Goal: Task Accomplishment & Management: Manage account settings

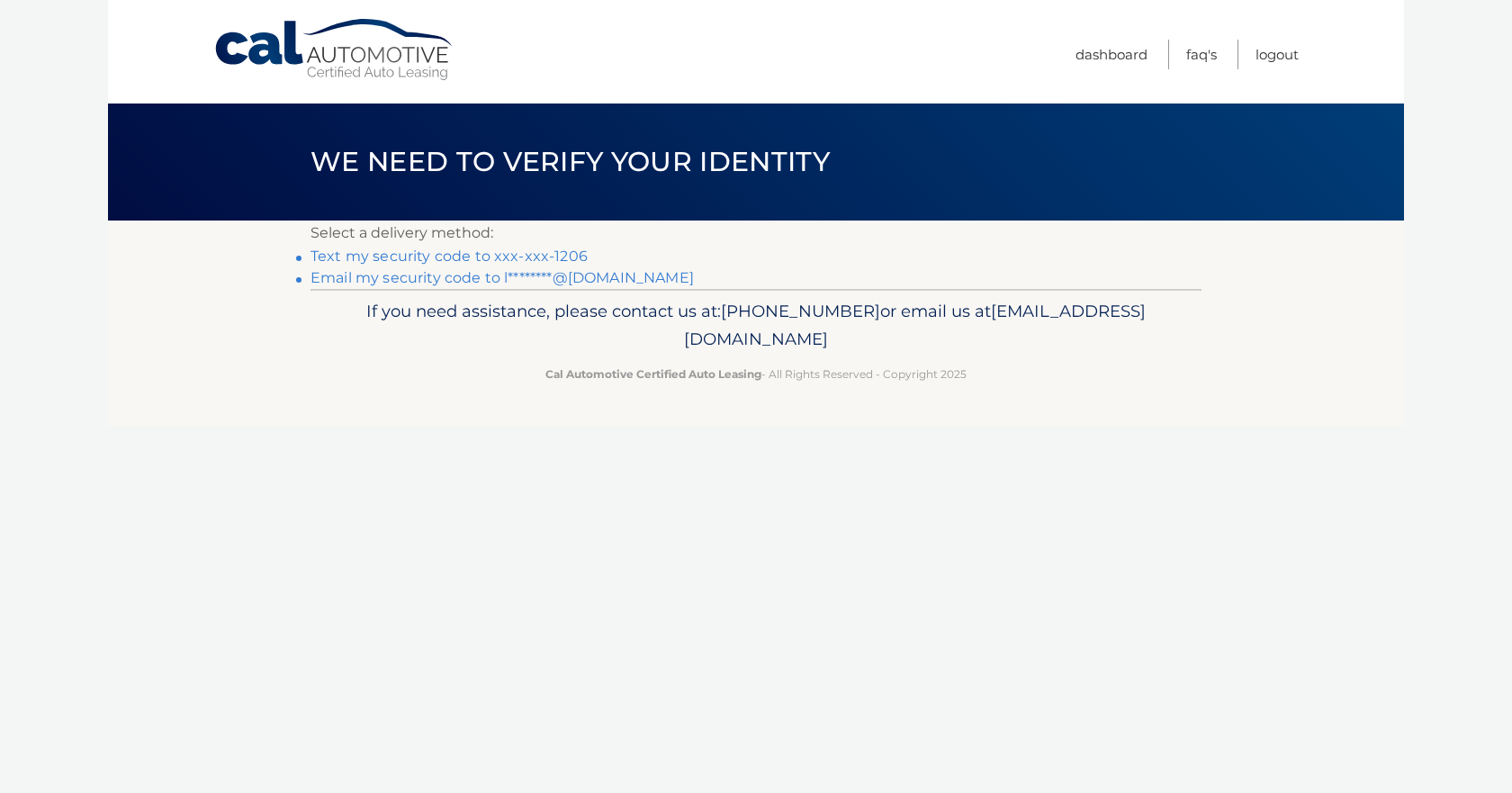
click at [378, 253] on link "Text my security code to xxx-xxx-1206" at bounding box center [449, 256] width 277 height 17
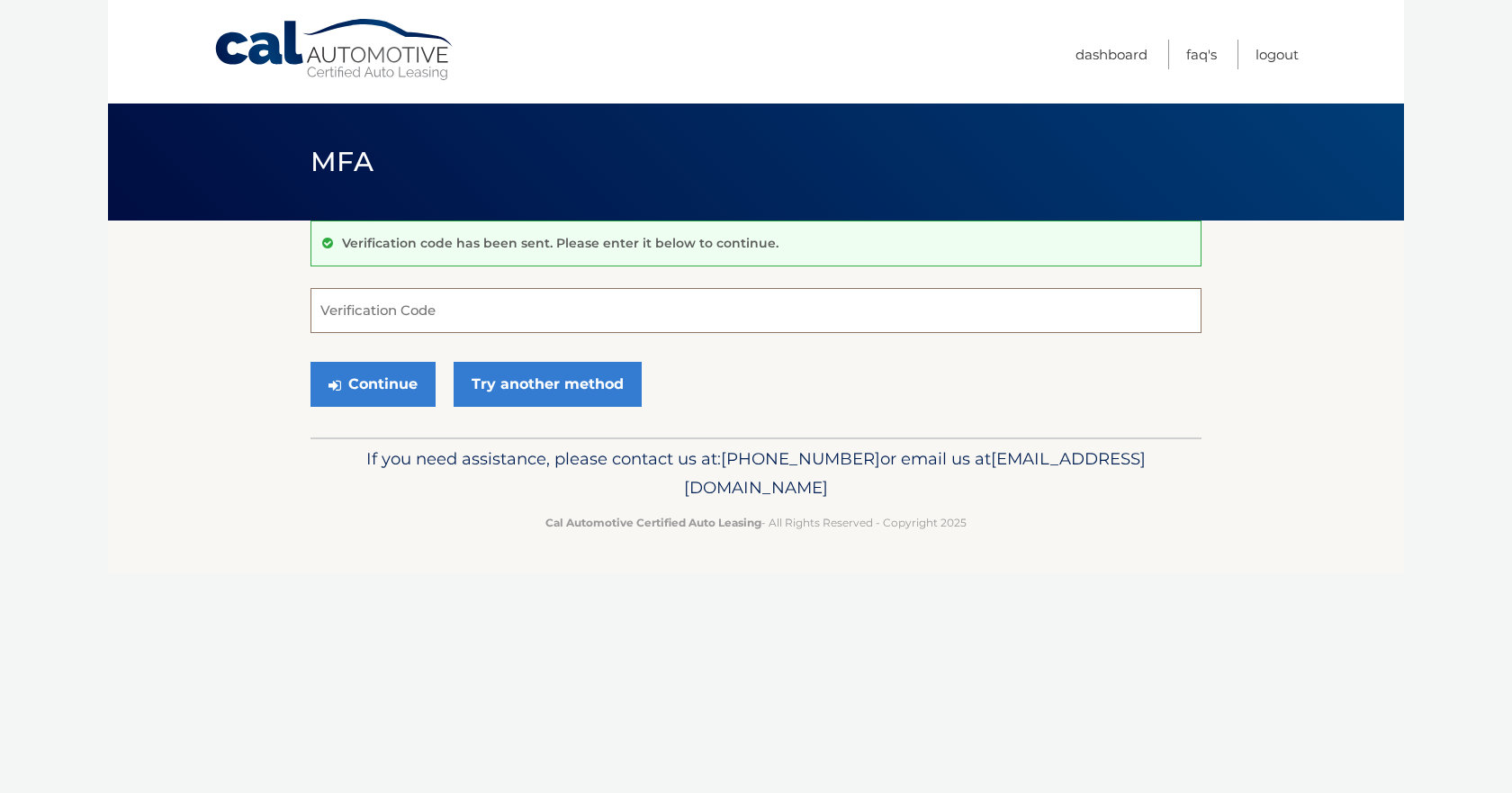
click at [409, 321] on input "Verification Code" at bounding box center [756, 310] width 891 height 45
type input "885216"
click at [350, 377] on button "Continue" at bounding box center [373, 384] width 125 height 45
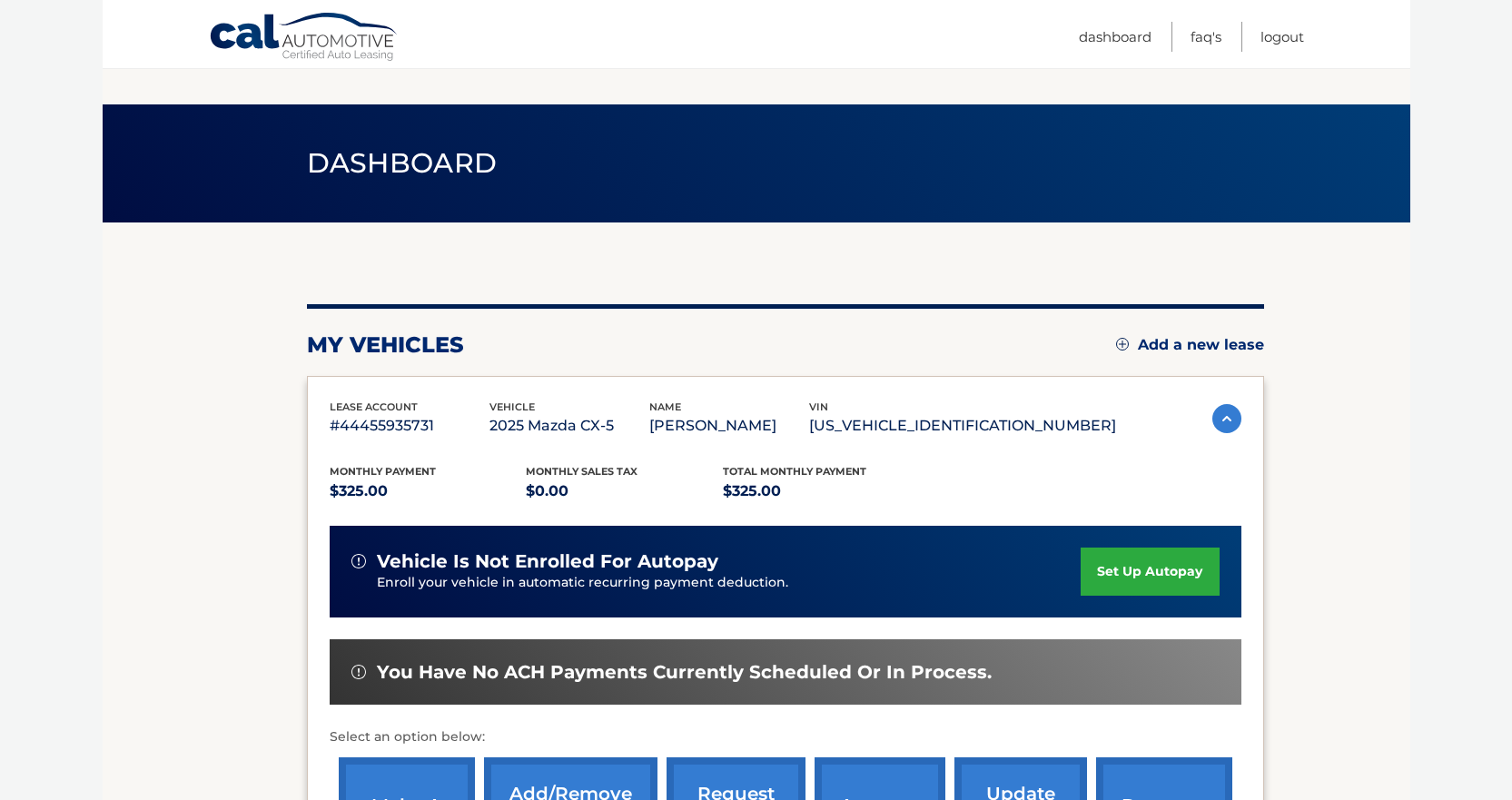
scroll to position [182, 0]
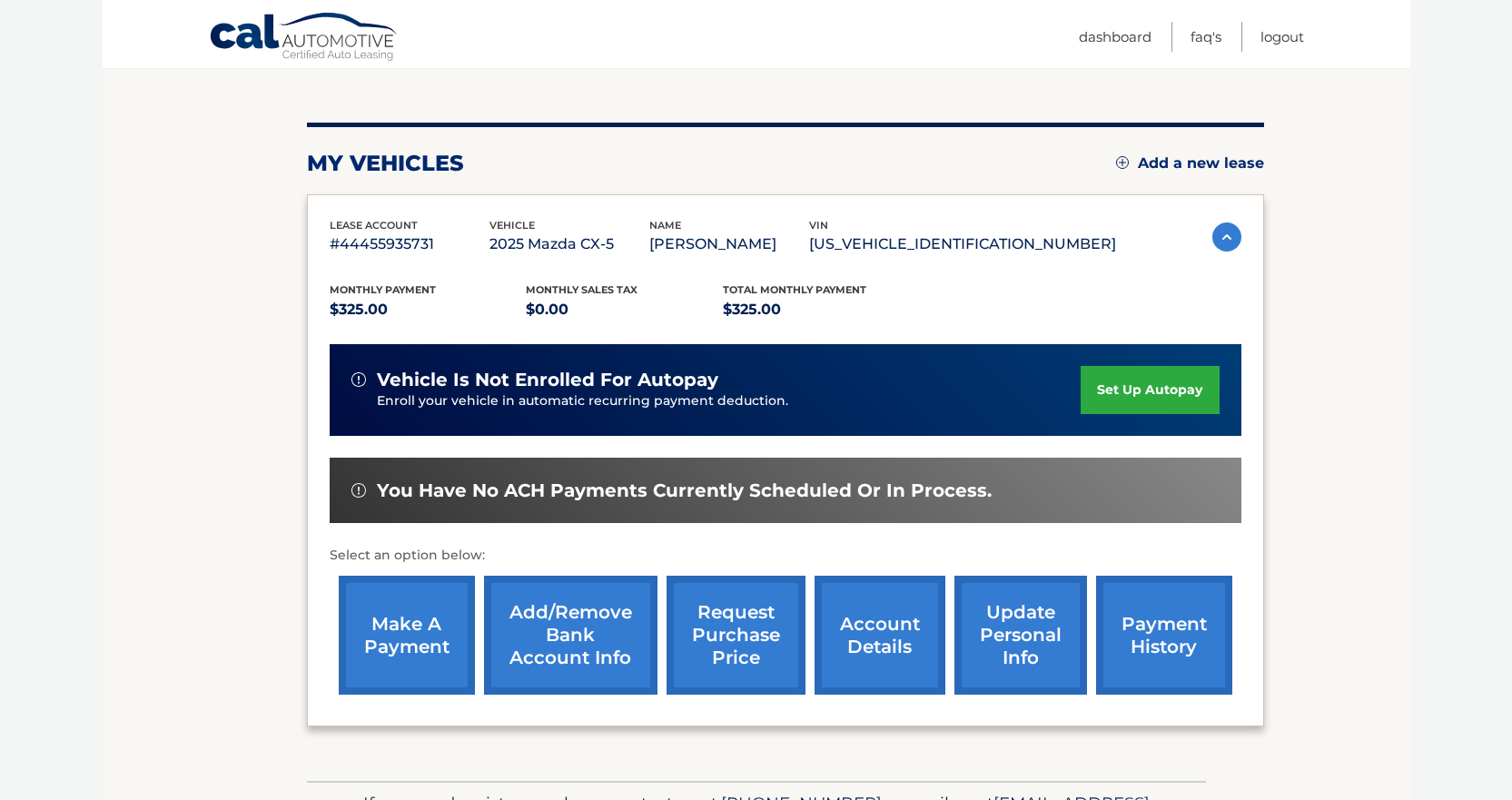
click at [431, 673] on link "make a payment" at bounding box center [407, 634] width 137 height 119
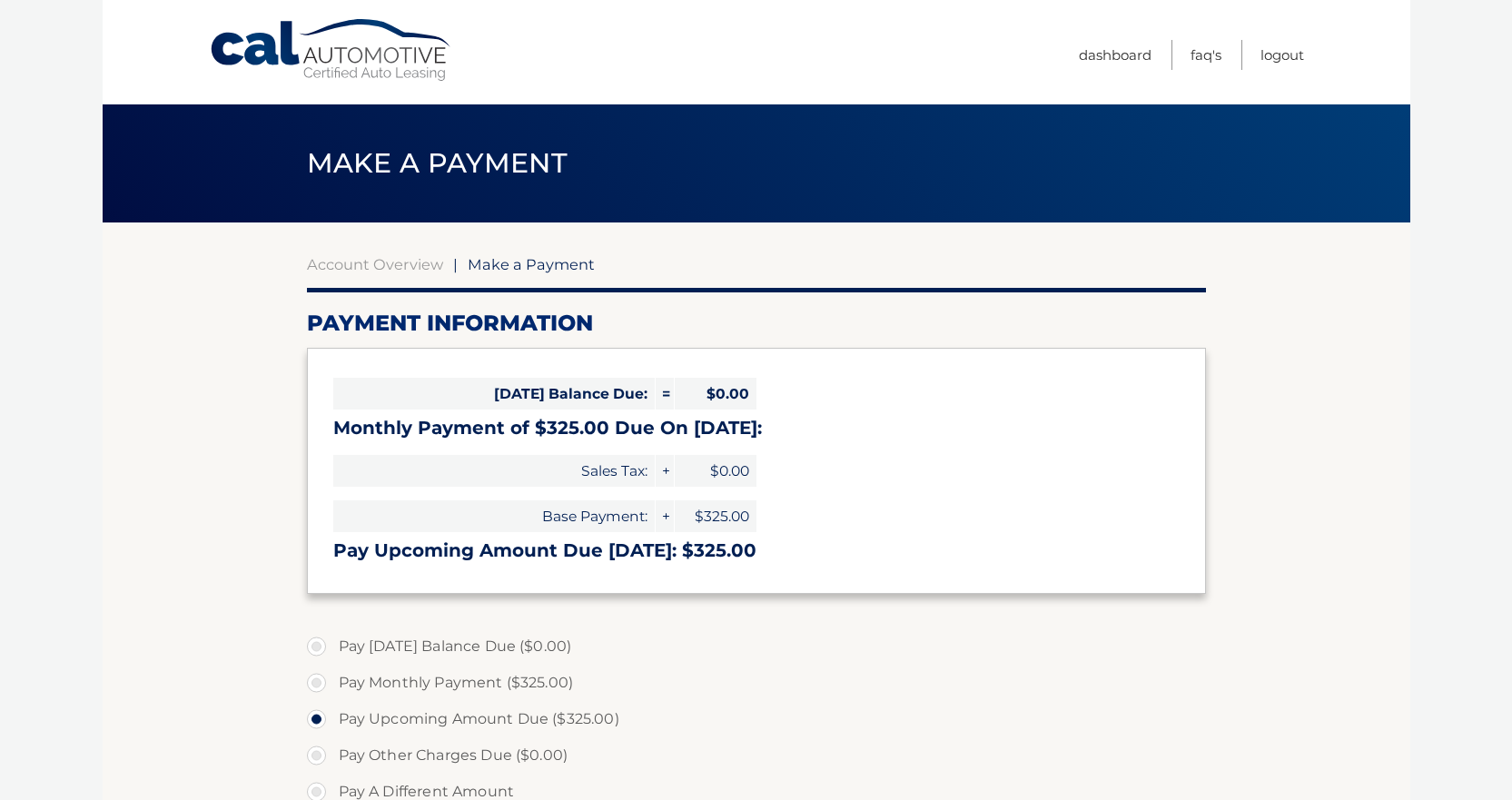
select select "YmI1OGYzNjctYWU4Mi00ODBlLWJhNjktY2E4ZjE3NWQxY2M2"
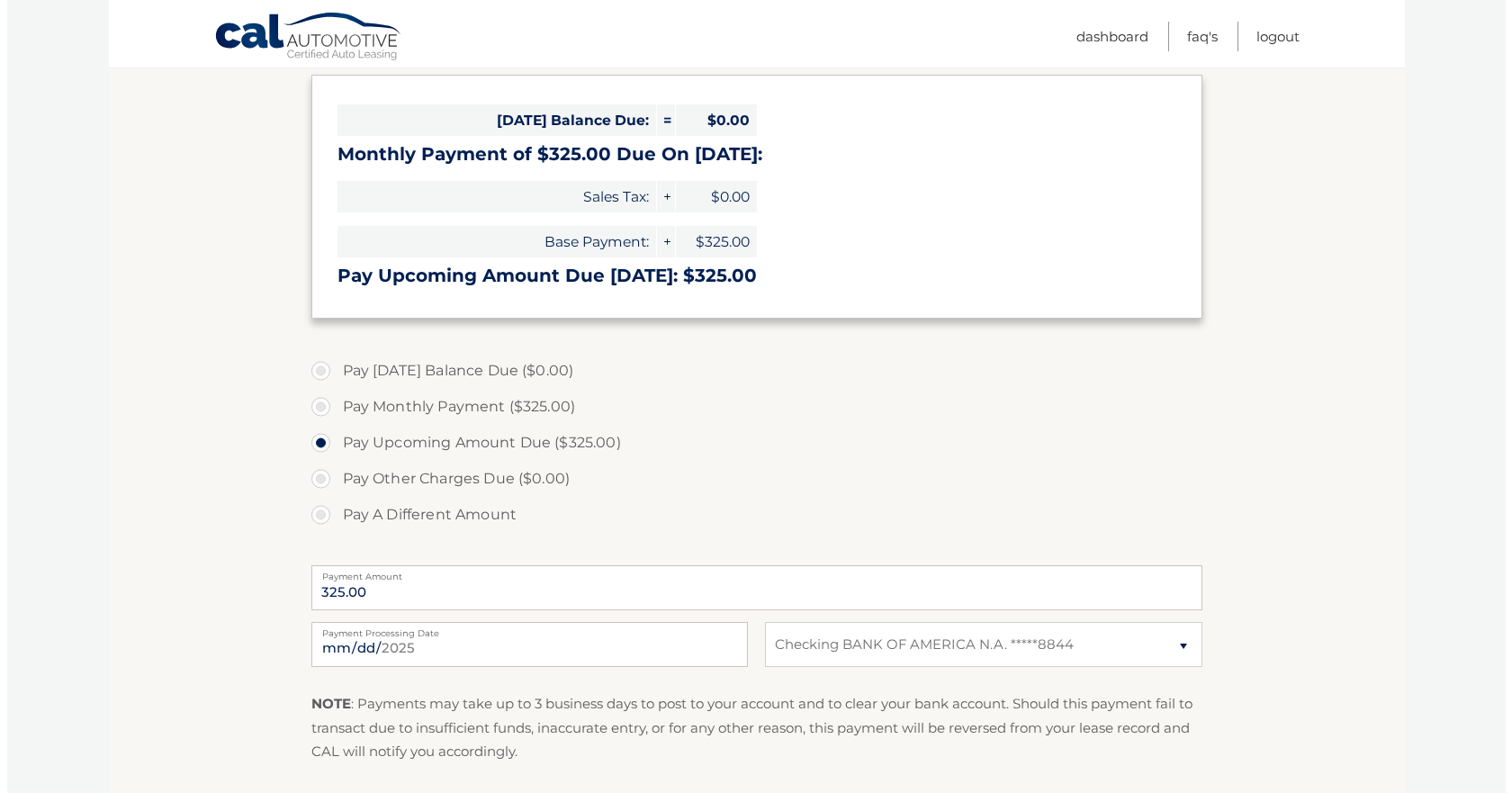
scroll to position [360, 0]
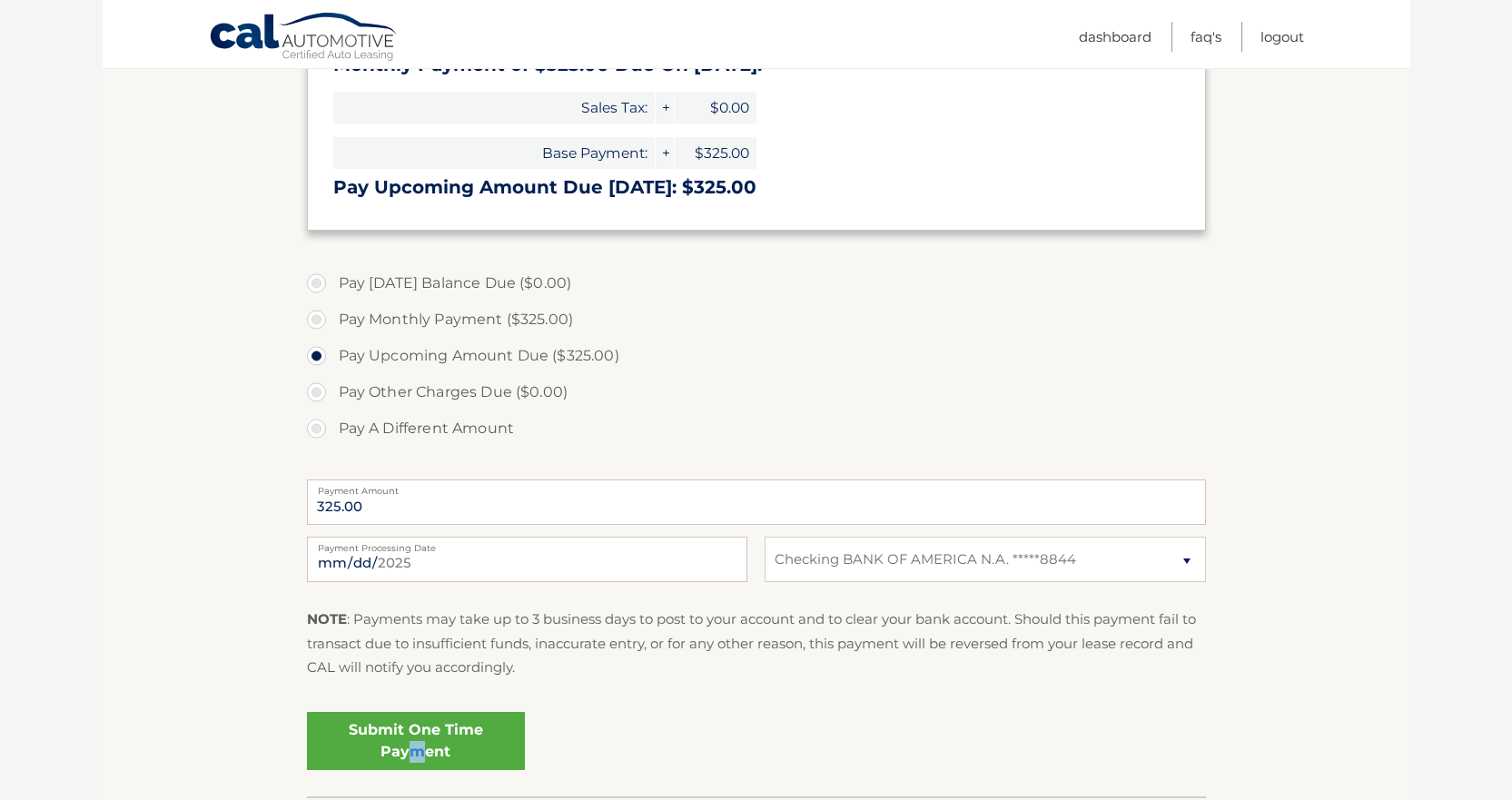
click at [416, 753] on link "Submit One Time Payment" at bounding box center [416, 741] width 218 height 58
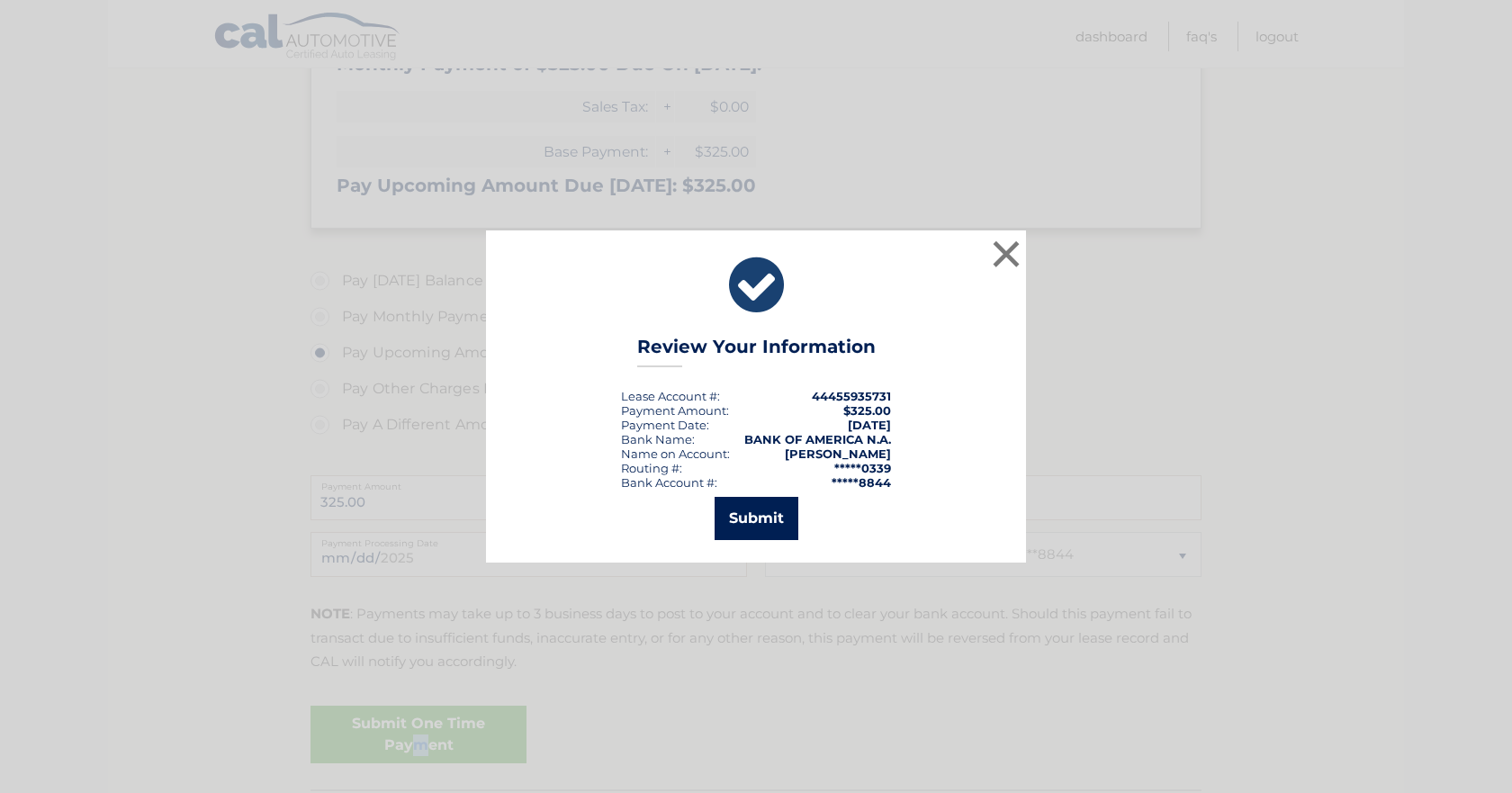
click at [772, 531] on button "Submit" at bounding box center [756, 518] width 83 height 44
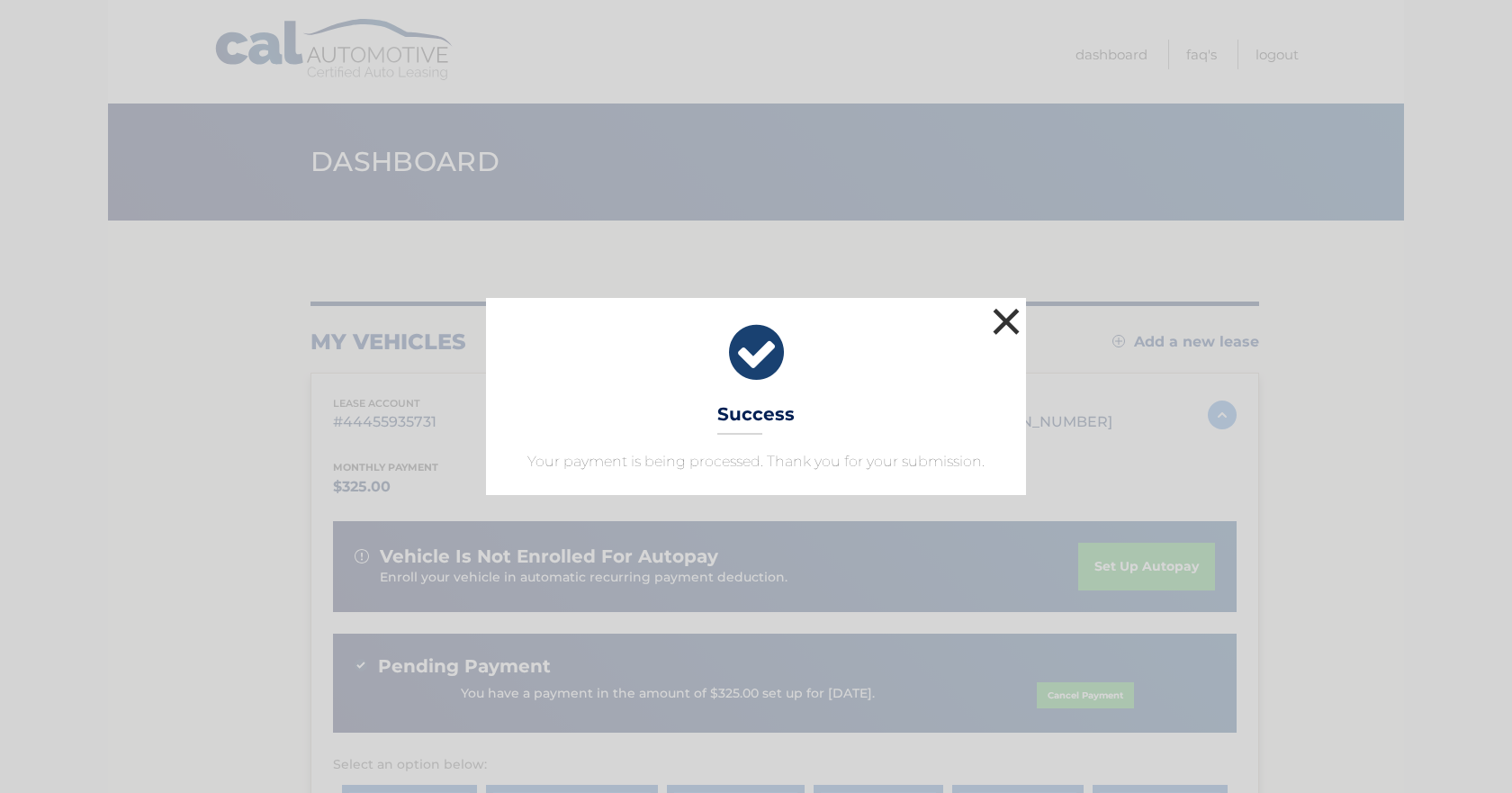
click at [1005, 320] on button "×" at bounding box center [1006, 321] width 36 height 36
